Goal: Task Accomplishment & Management: Manage account settings

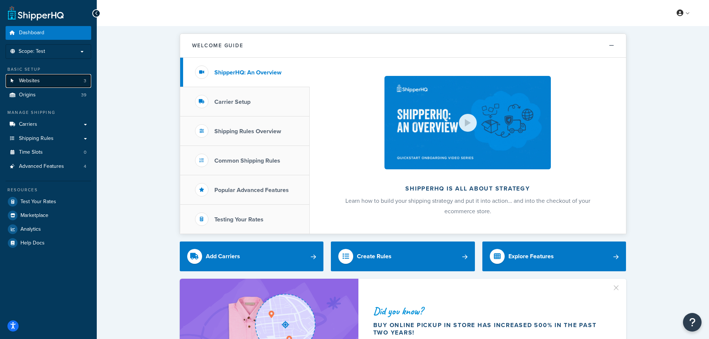
click at [72, 84] on link "Websites 3" at bounding box center [49, 81] width 86 height 14
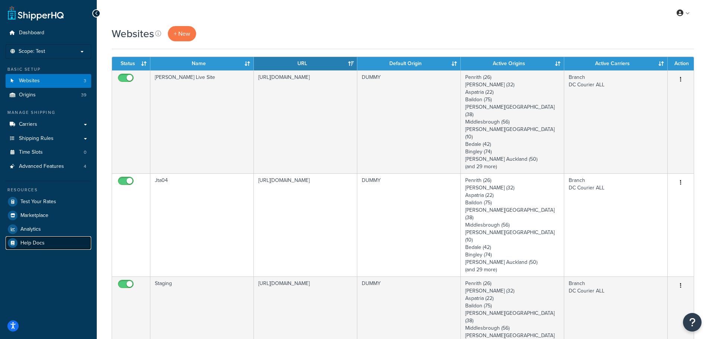
click at [60, 237] on link "Help Docs" at bounding box center [49, 242] width 86 height 13
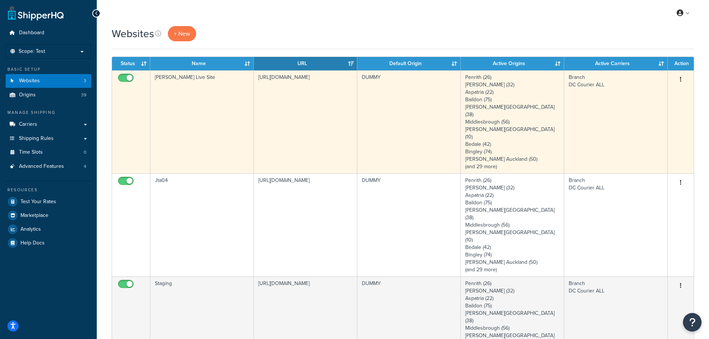
click at [683, 79] on button "button" at bounding box center [680, 80] width 10 height 12
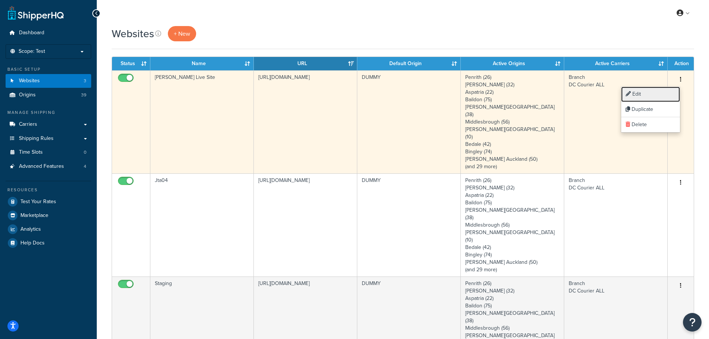
click at [662, 93] on link "Edit" at bounding box center [650, 94] width 59 height 15
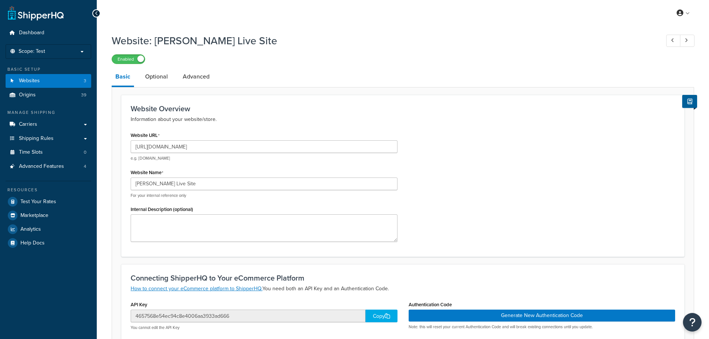
select select "162712"
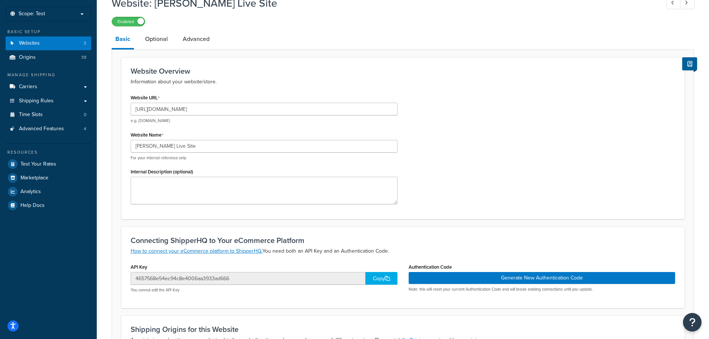
scroll to position [33, 0]
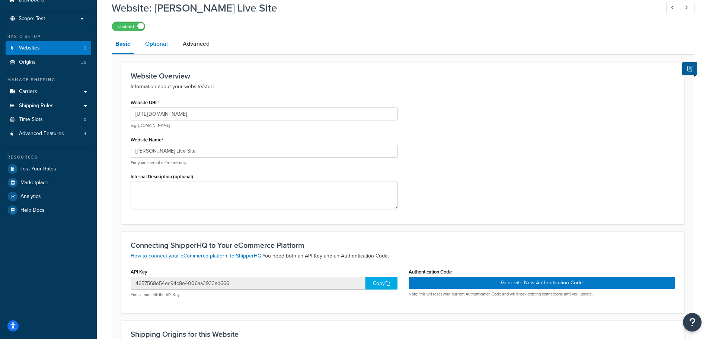
click at [168, 44] on link "Optional" at bounding box center [156, 44] width 30 height 18
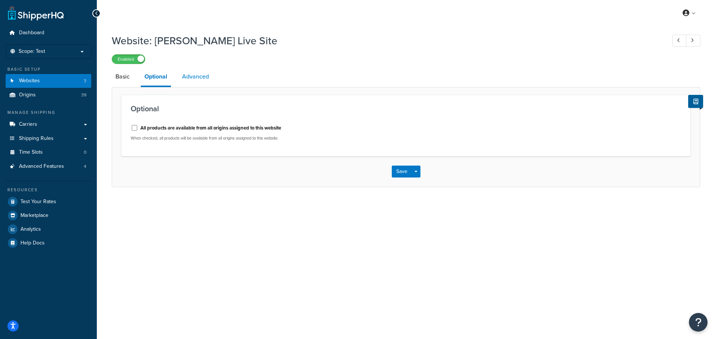
click at [195, 76] on link "Advanced" at bounding box center [195, 77] width 34 height 18
